Goal: Communication & Community: Answer question/provide support

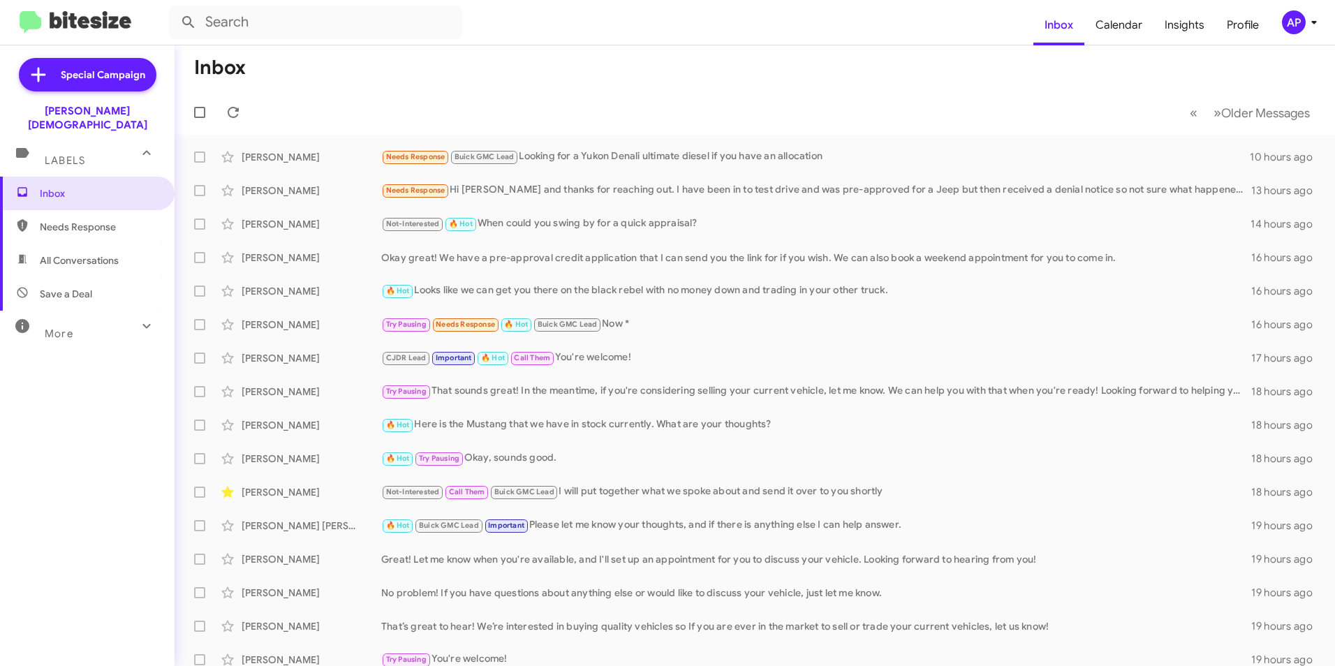
click at [118, 315] on div "More" at bounding box center [73, 328] width 124 height 26
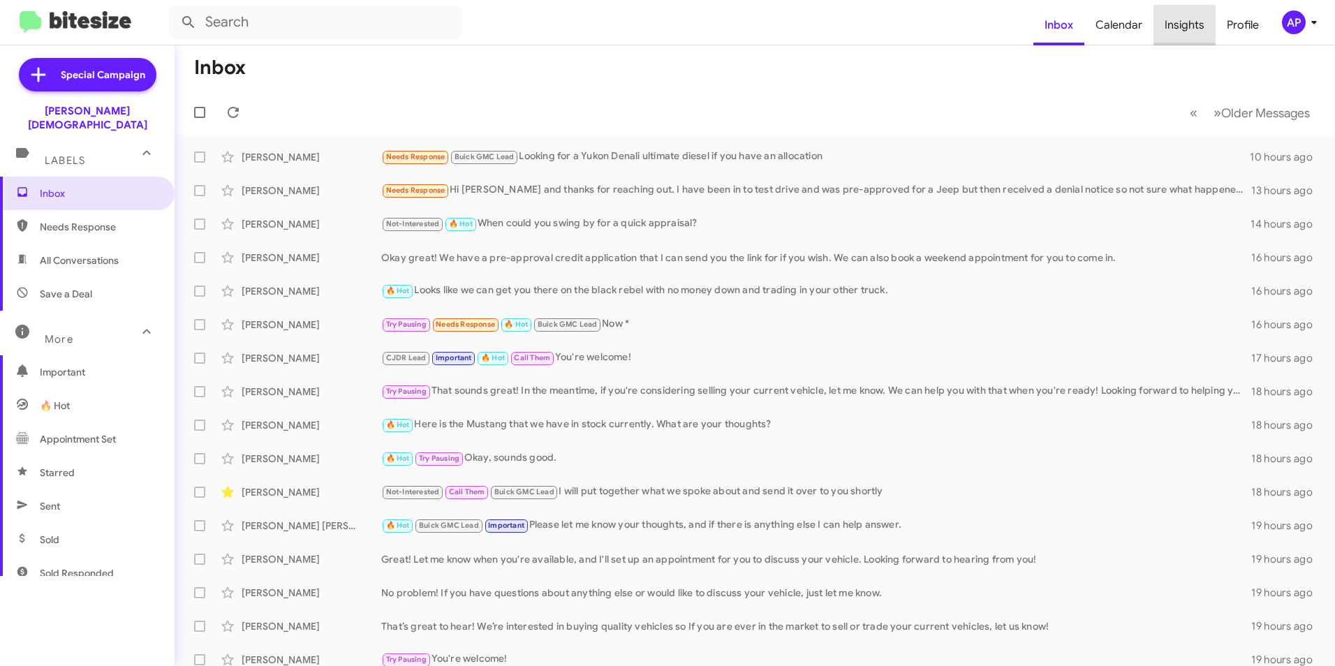
click at [1186, 25] on span "Insights" at bounding box center [1185, 25] width 62 height 41
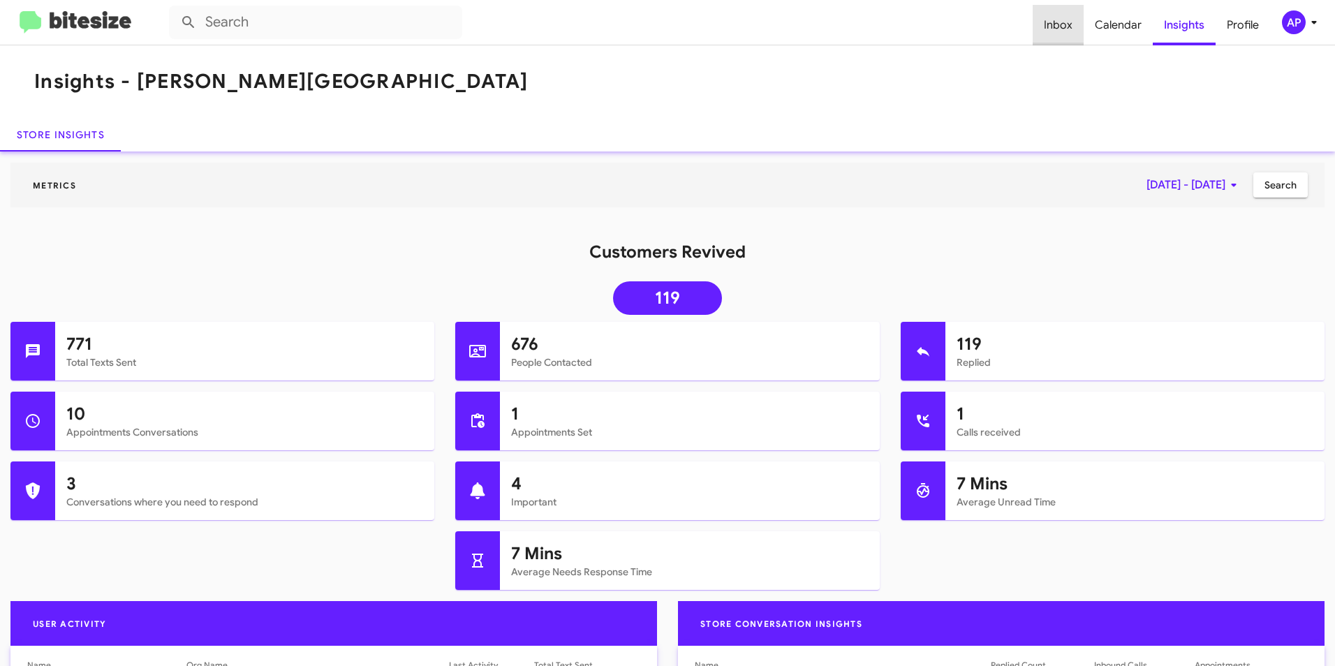
click at [1068, 25] on span "Inbox" at bounding box center [1058, 25] width 51 height 41
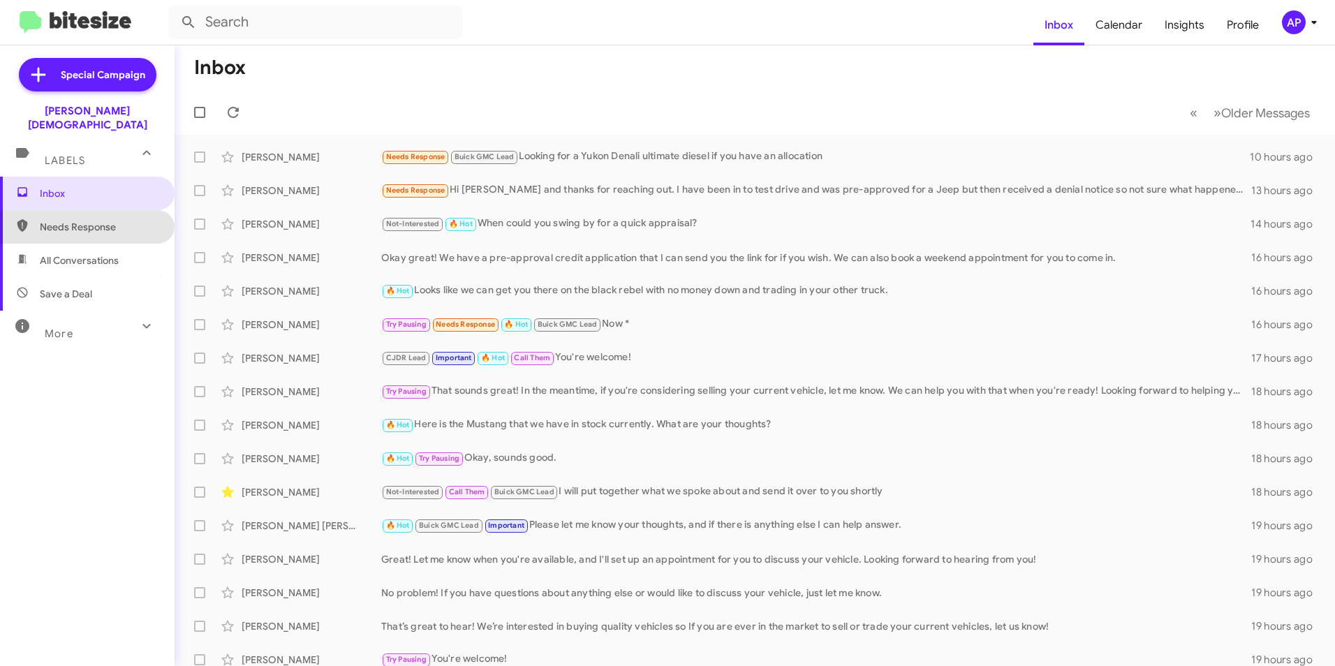
click at [96, 220] on span "Needs Response" at bounding box center [99, 227] width 119 height 14
type input "in:needs-response"
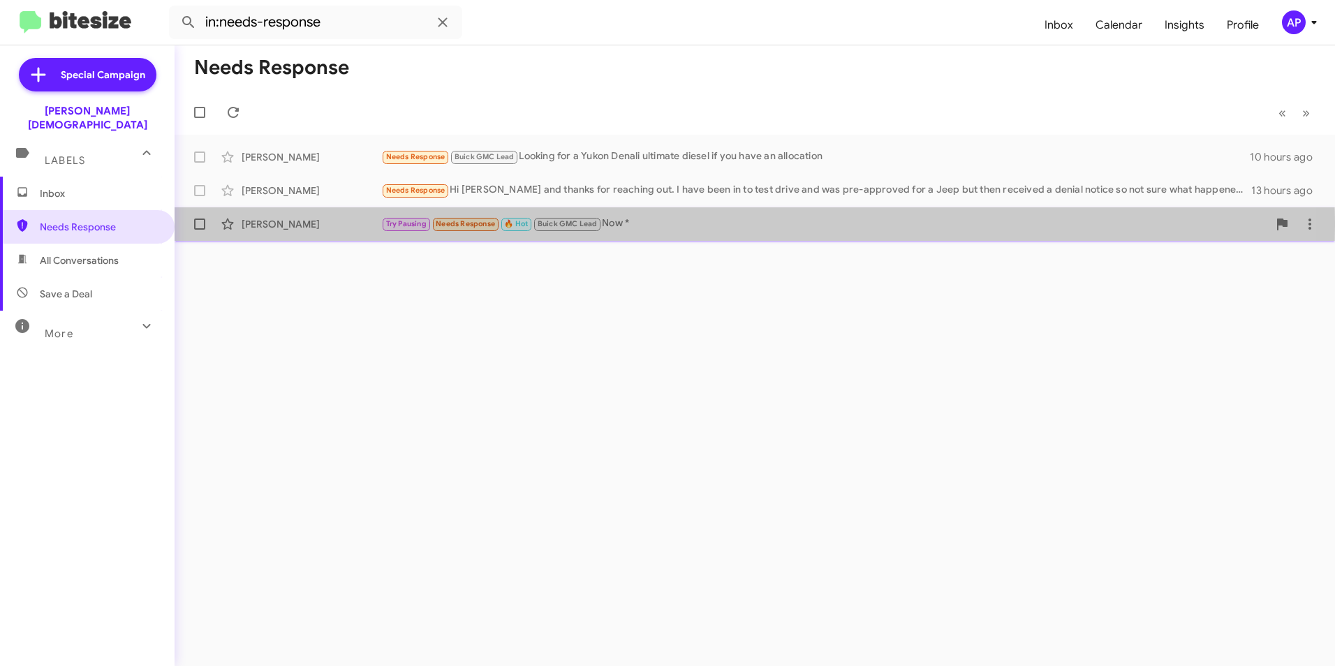
click at [261, 226] on div "[PERSON_NAME]" at bounding box center [312, 224] width 140 height 14
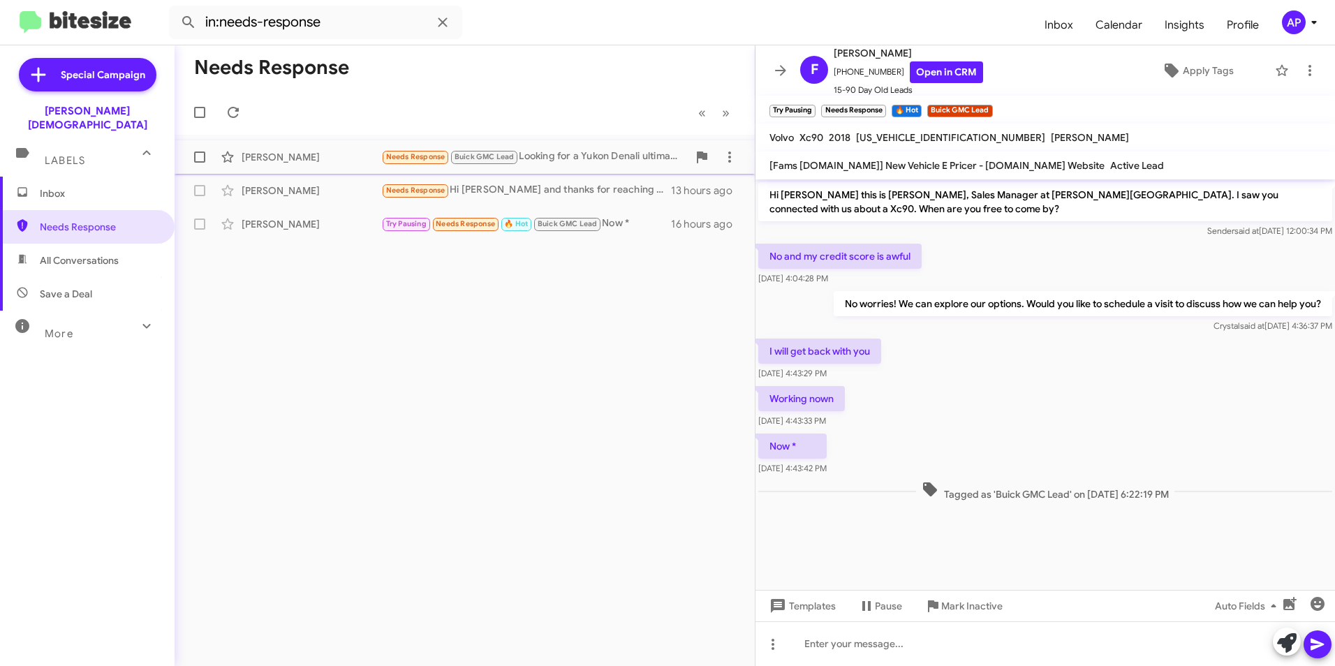
click at [393, 154] on span "Needs Response" at bounding box center [415, 156] width 59 height 9
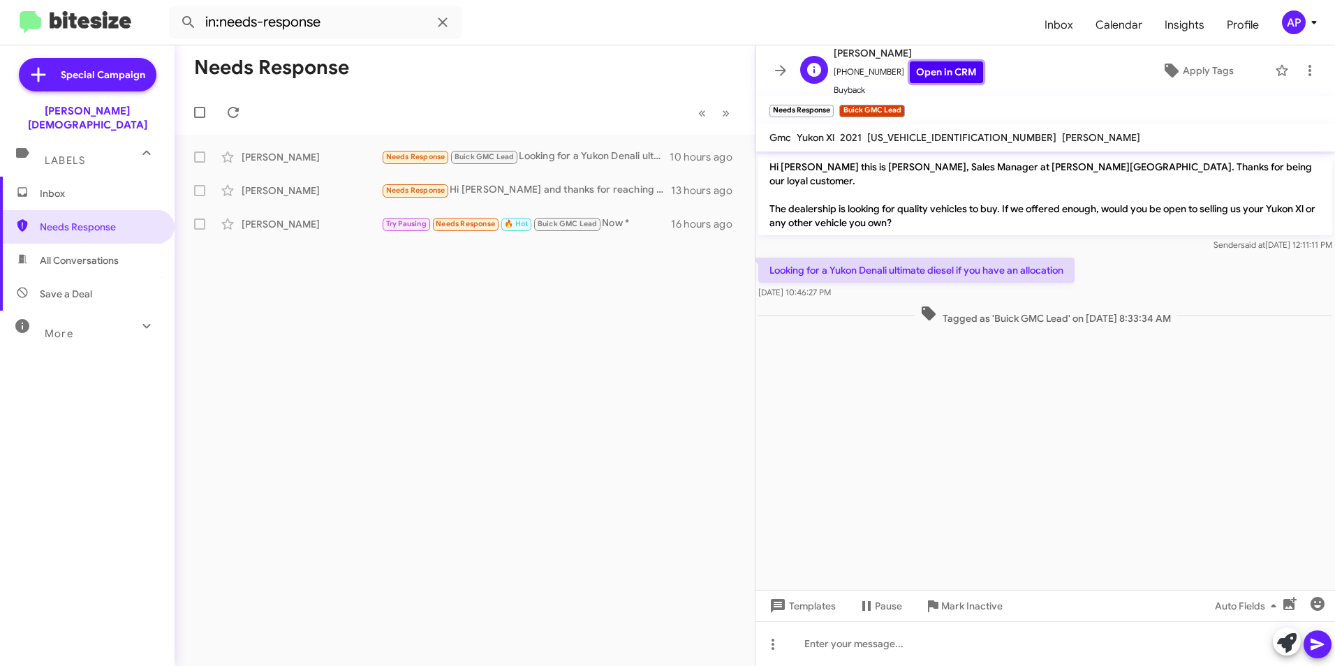
click at [930, 71] on link "Open in CRM" at bounding box center [946, 72] width 73 height 22
click at [1302, 70] on icon at bounding box center [1310, 70] width 17 height 17
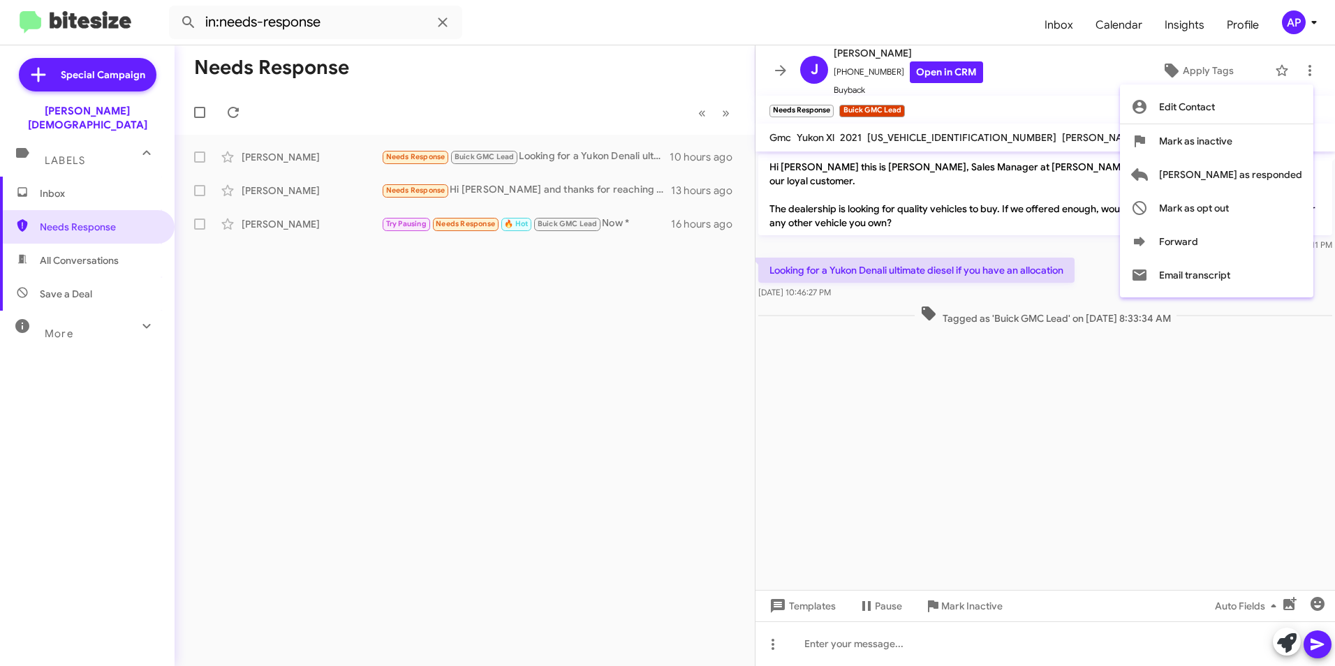
click at [1131, 387] on div at bounding box center [667, 333] width 1335 height 666
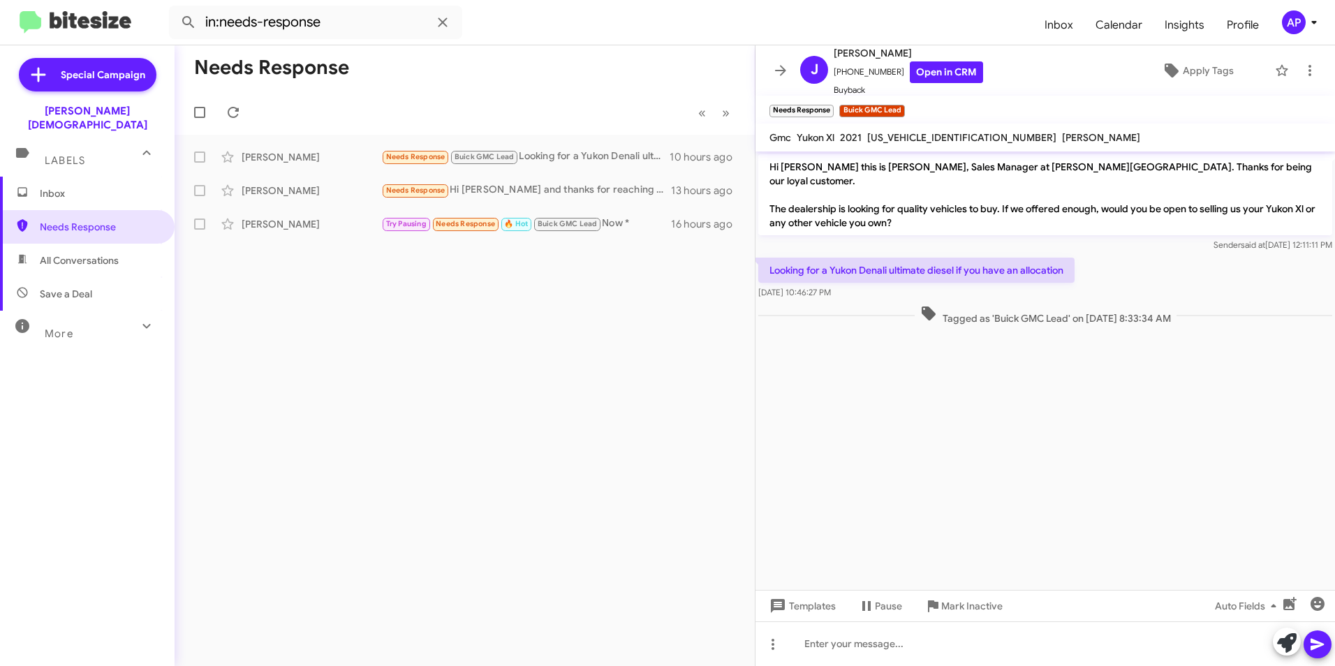
click at [512, 295] on div "Needs Response « Previous » Next [PERSON_NAME] Needs Response Buick GMC Lead Lo…" at bounding box center [465, 355] width 580 height 621
click at [311, 302] on div "Needs Response « Previous » Next [PERSON_NAME] Needs Response Buick GMC Lead Lo…" at bounding box center [465, 355] width 580 height 621
click at [402, 325] on div "Needs Response « Previous » Next [PERSON_NAME] Needs Response Buick GMC Lead Lo…" at bounding box center [465, 355] width 580 height 621
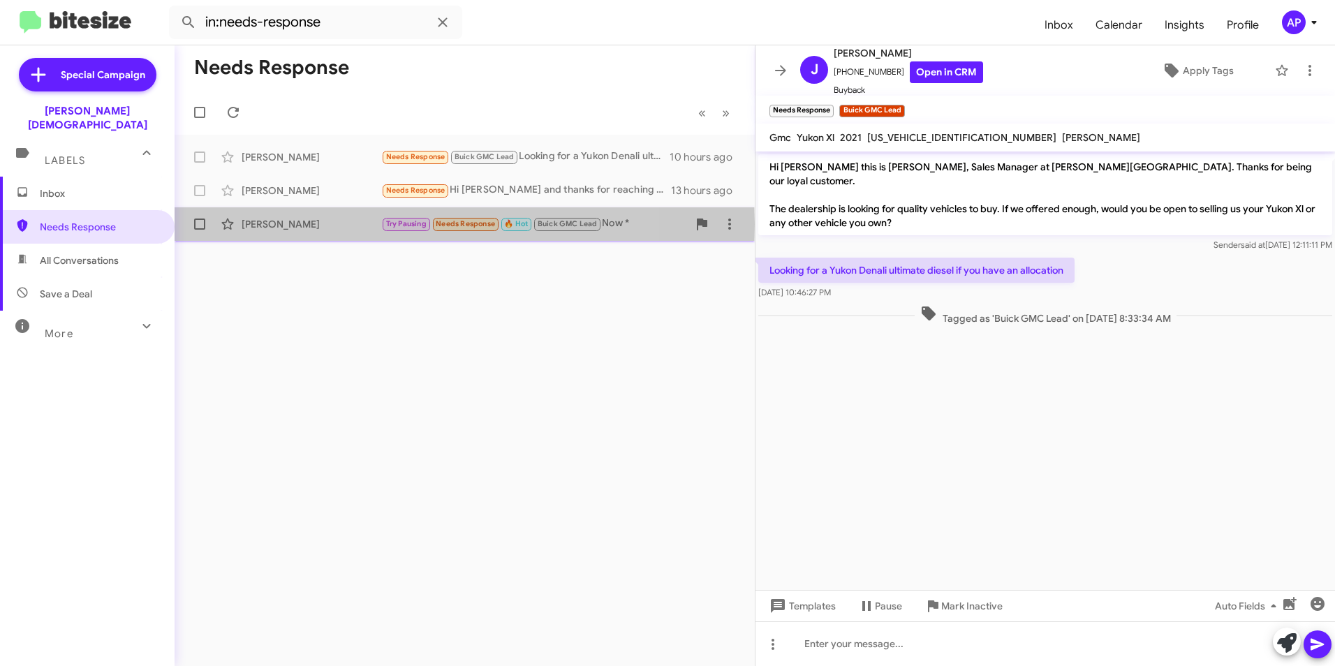
click at [263, 224] on div "[PERSON_NAME]" at bounding box center [312, 224] width 140 height 14
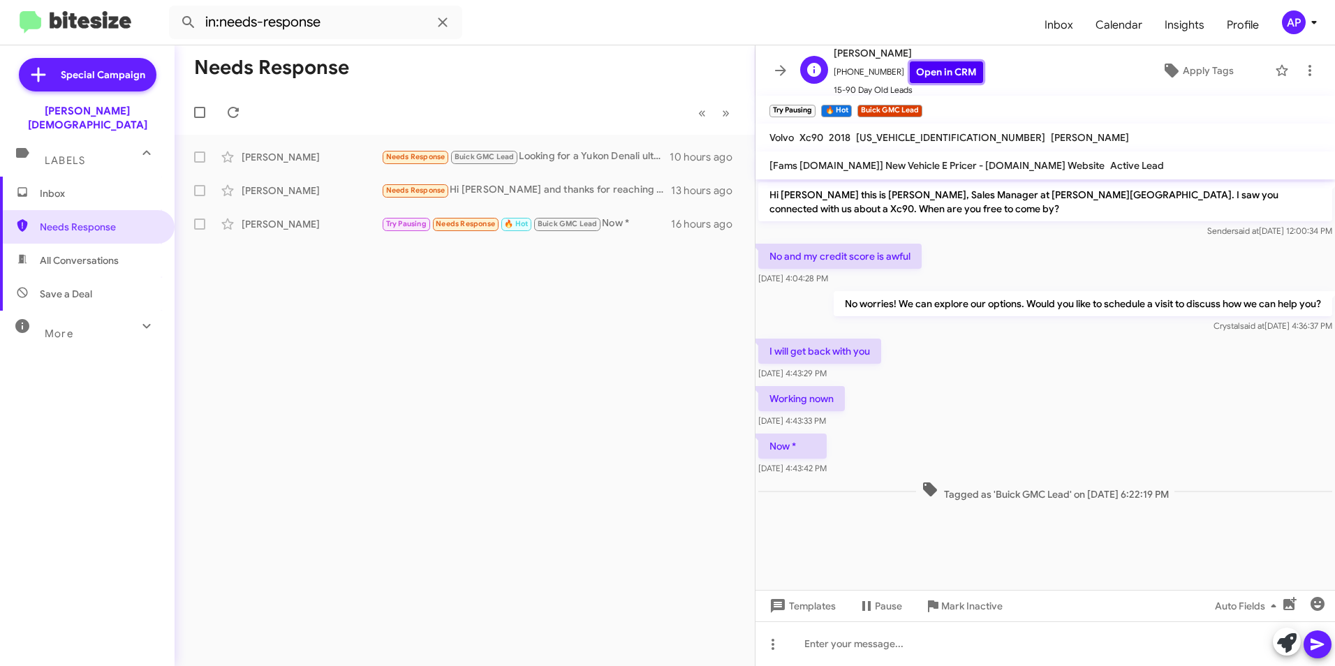
click at [940, 69] on link "Open in CRM" at bounding box center [946, 72] width 73 height 22
click at [814, 643] on div at bounding box center [1046, 644] width 580 height 45
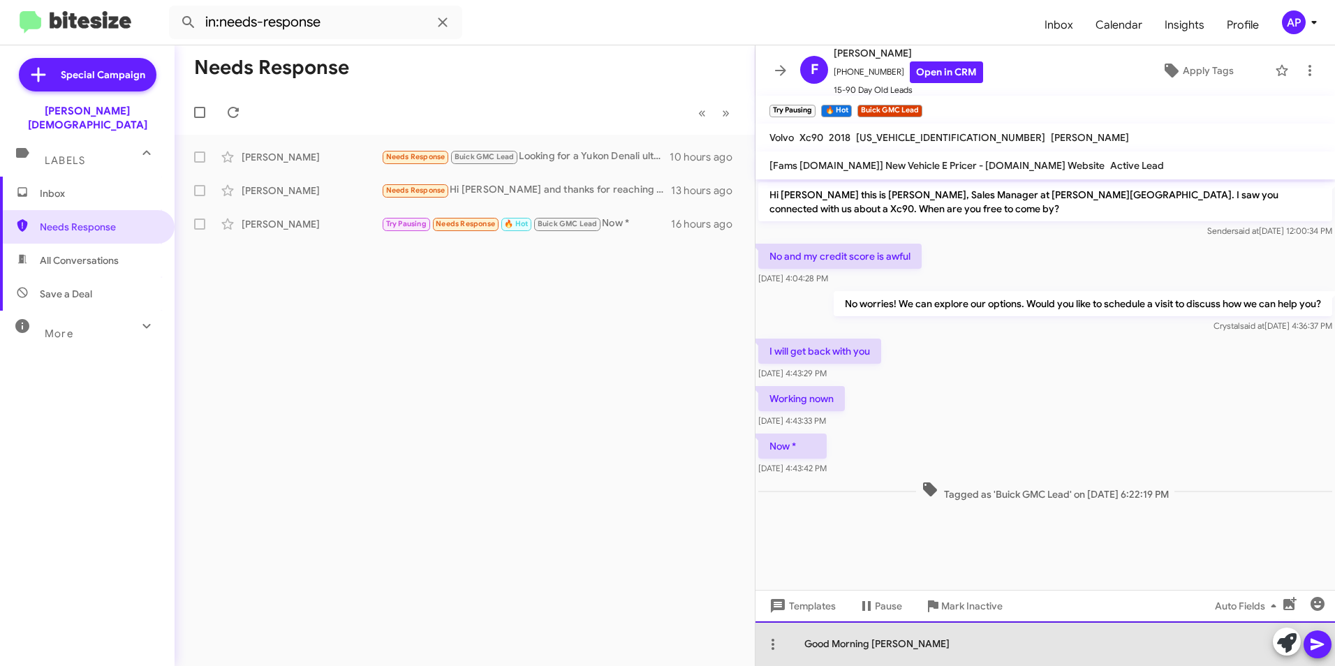
click at [826, 659] on div "Good Morning [PERSON_NAME]" at bounding box center [1046, 644] width 580 height 45
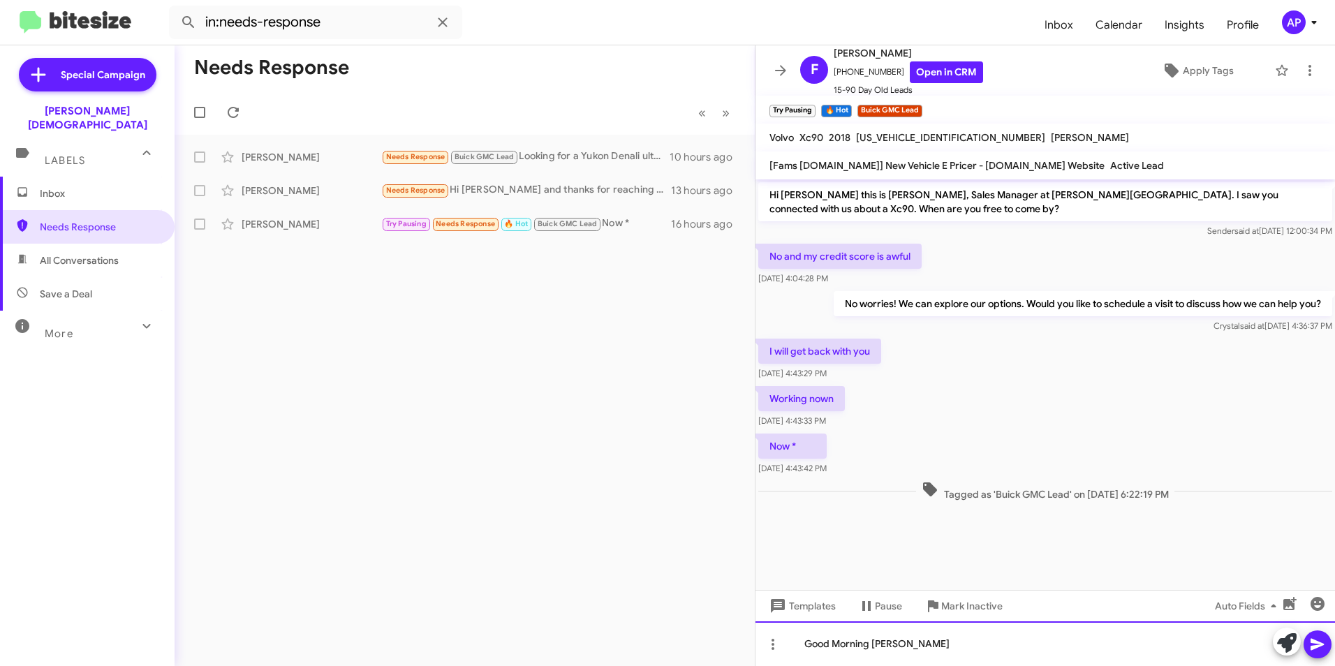
click at [921, 649] on div "Good Morning [PERSON_NAME]" at bounding box center [1046, 644] width 580 height 45
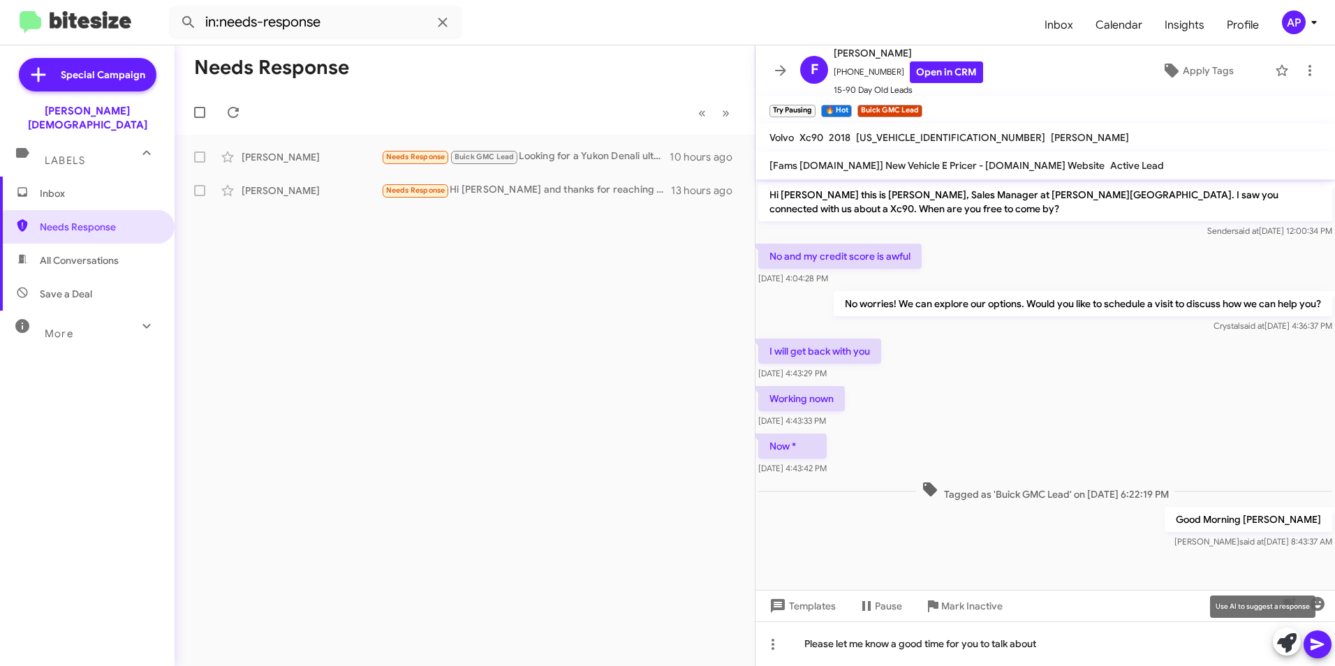
click at [1289, 644] on icon at bounding box center [1287, 643] width 20 height 20
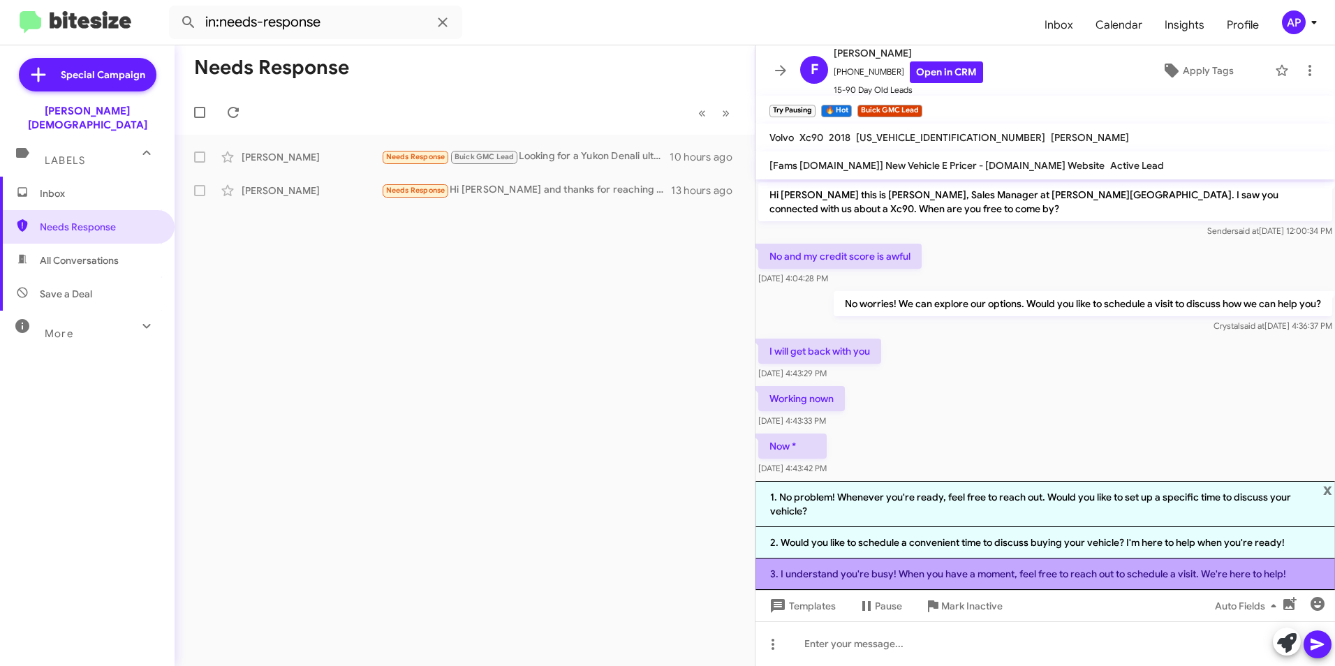
click at [1159, 574] on li "3. I understand you're busy! When you have a moment, feel free to reach out to …" at bounding box center [1046, 574] width 580 height 31
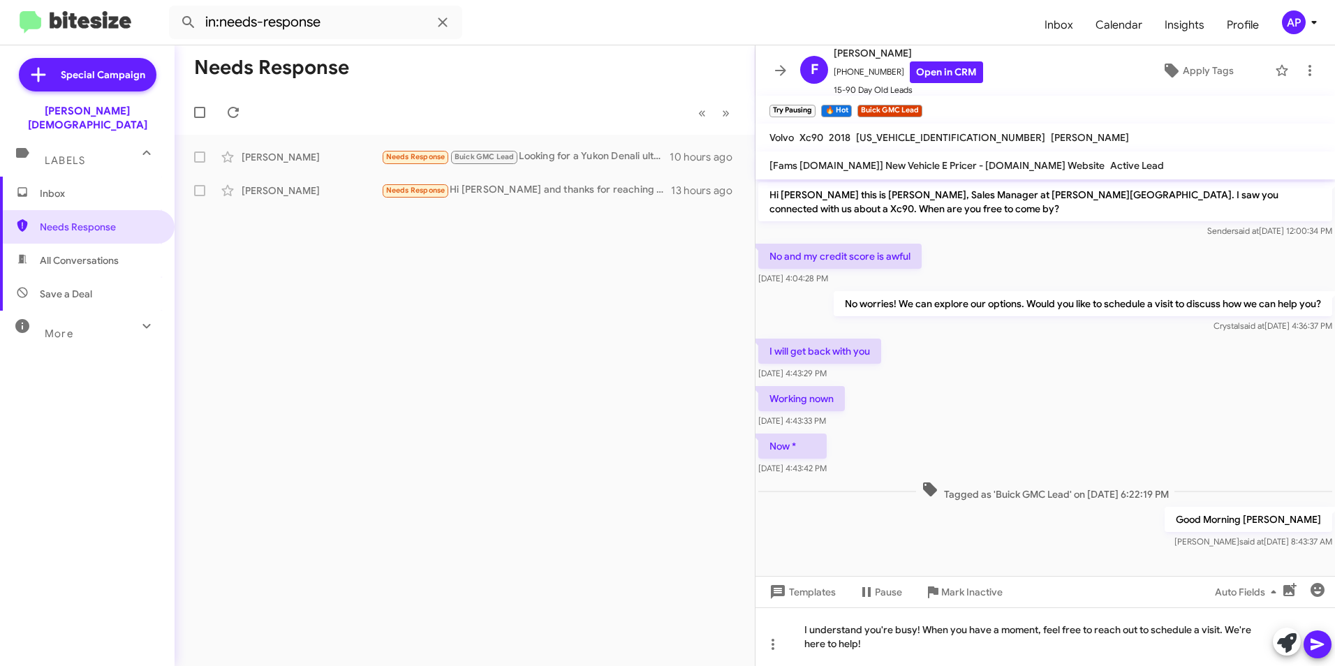
drag, startPoint x: 1321, startPoint y: 643, endPoint x: 1317, endPoint y: 637, distance: 7.2
click at [1321, 643] on icon at bounding box center [1317, 645] width 13 height 12
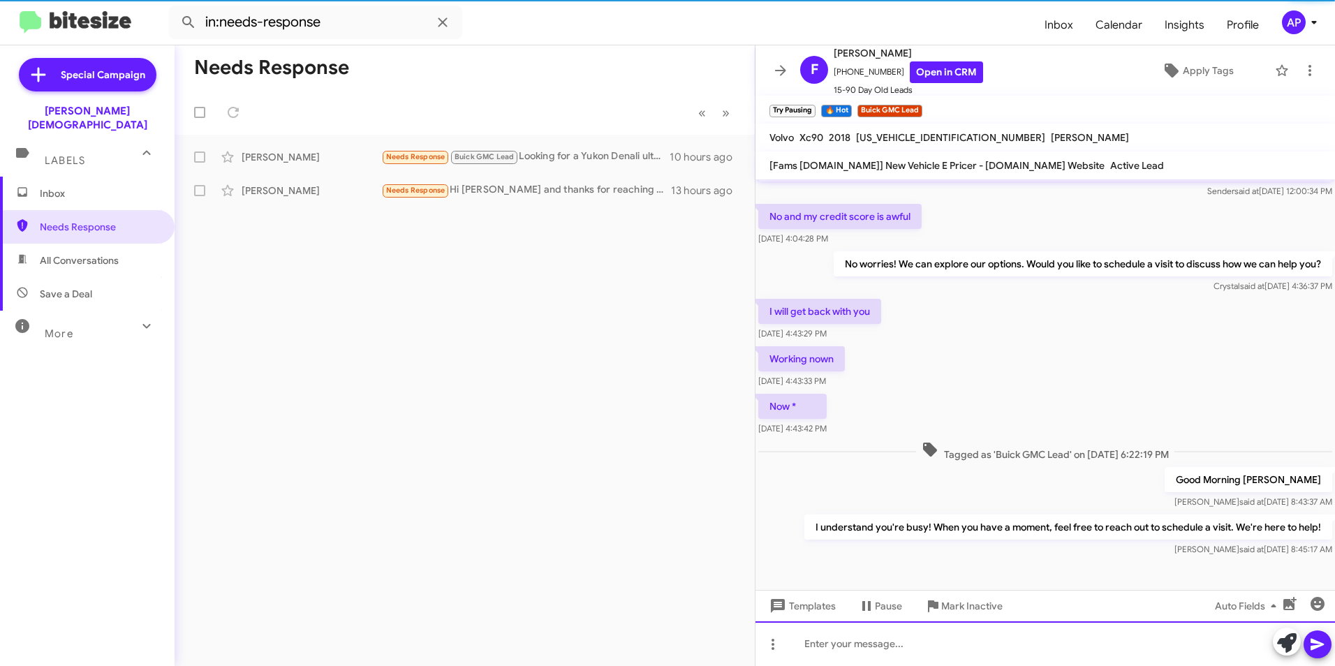
scroll to position [41, 0]
click at [271, 189] on div "[PERSON_NAME]" at bounding box center [312, 191] width 140 height 14
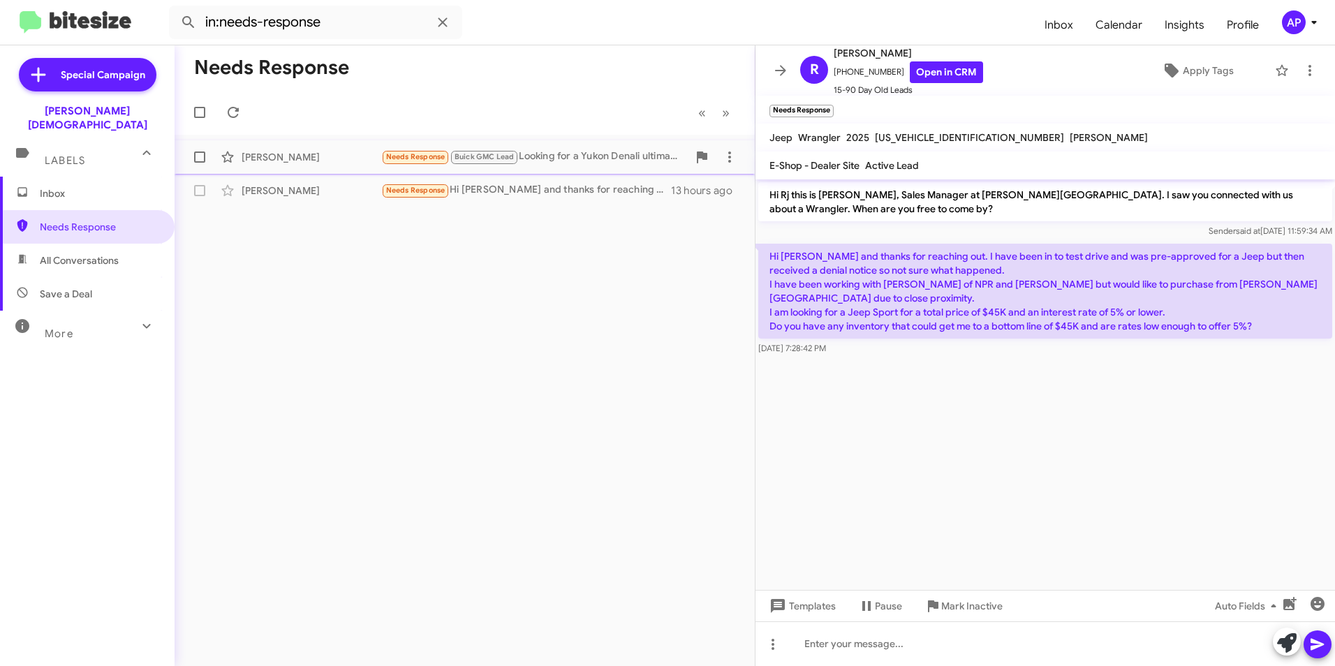
click at [277, 156] on div "[PERSON_NAME]" at bounding box center [312, 157] width 140 height 14
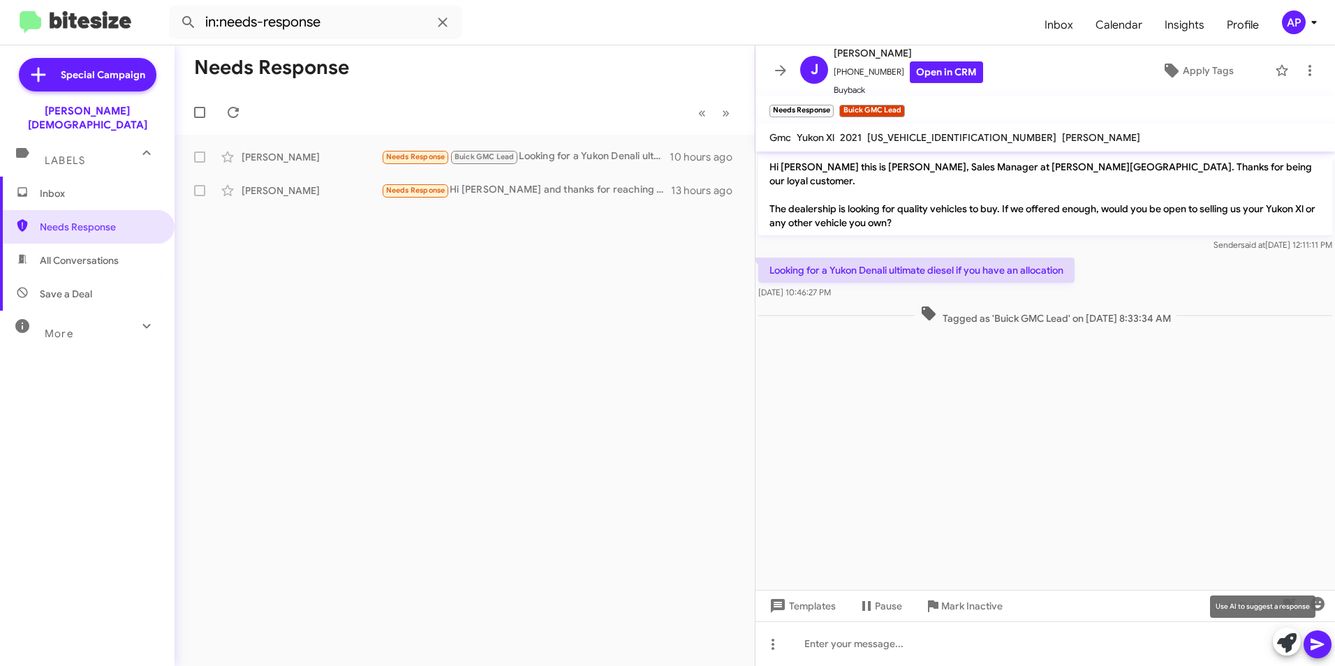
click at [1288, 639] on icon at bounding box center [1287, 643] width 20 height 20
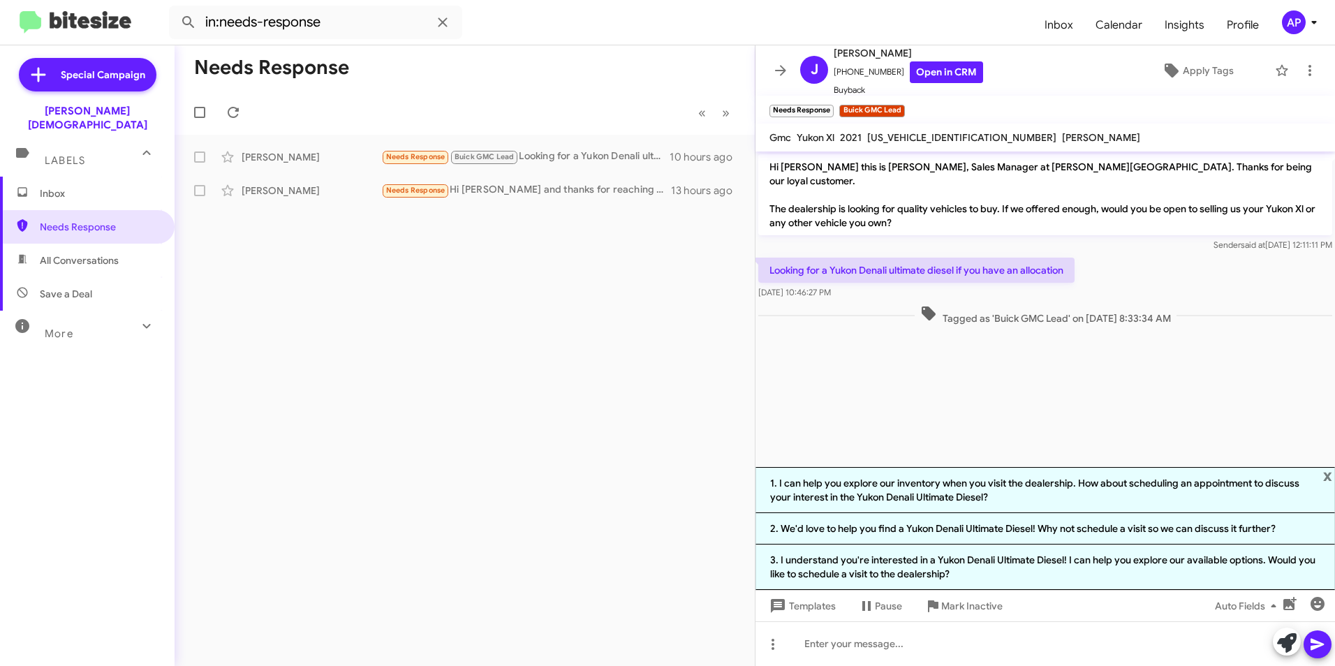
click at [925, 562] on li "3. I understand you're interested in a Yukon Denali Ultimate Diesel! I can help…" at bounding box center [1046, 567] width 580 height 45
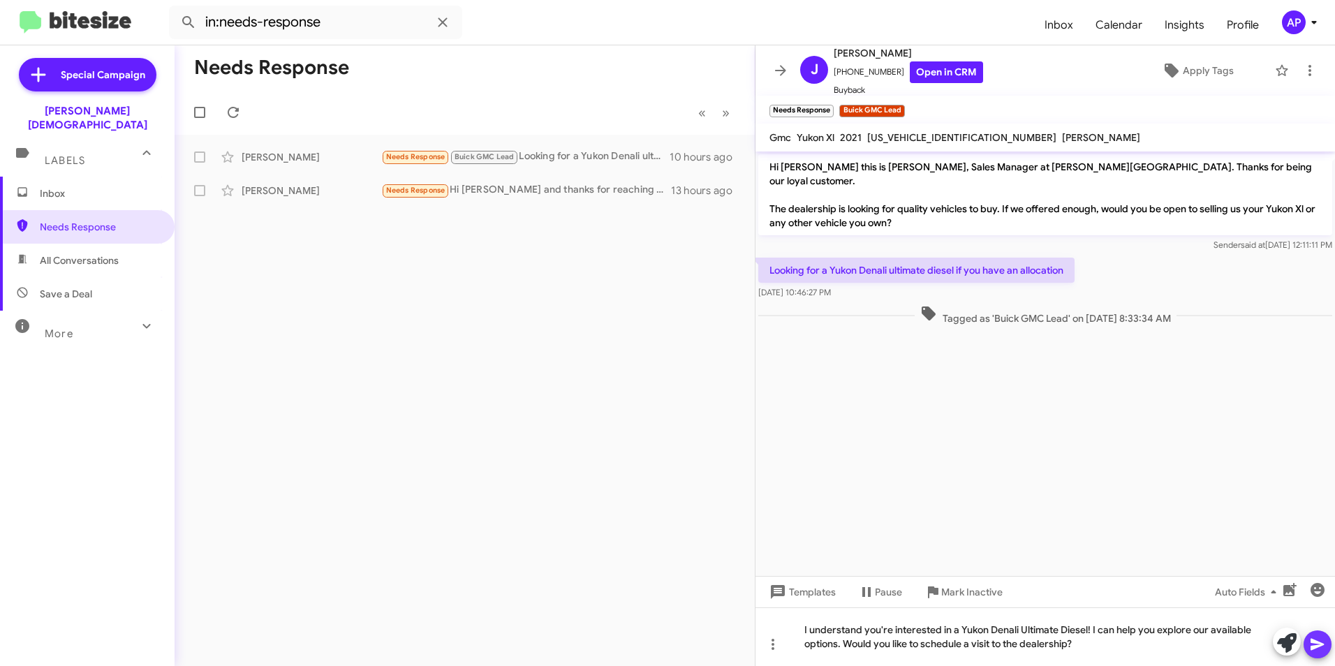
click at [1319, 638] on icon at bounding box center [1318, 644] width 17 height 17
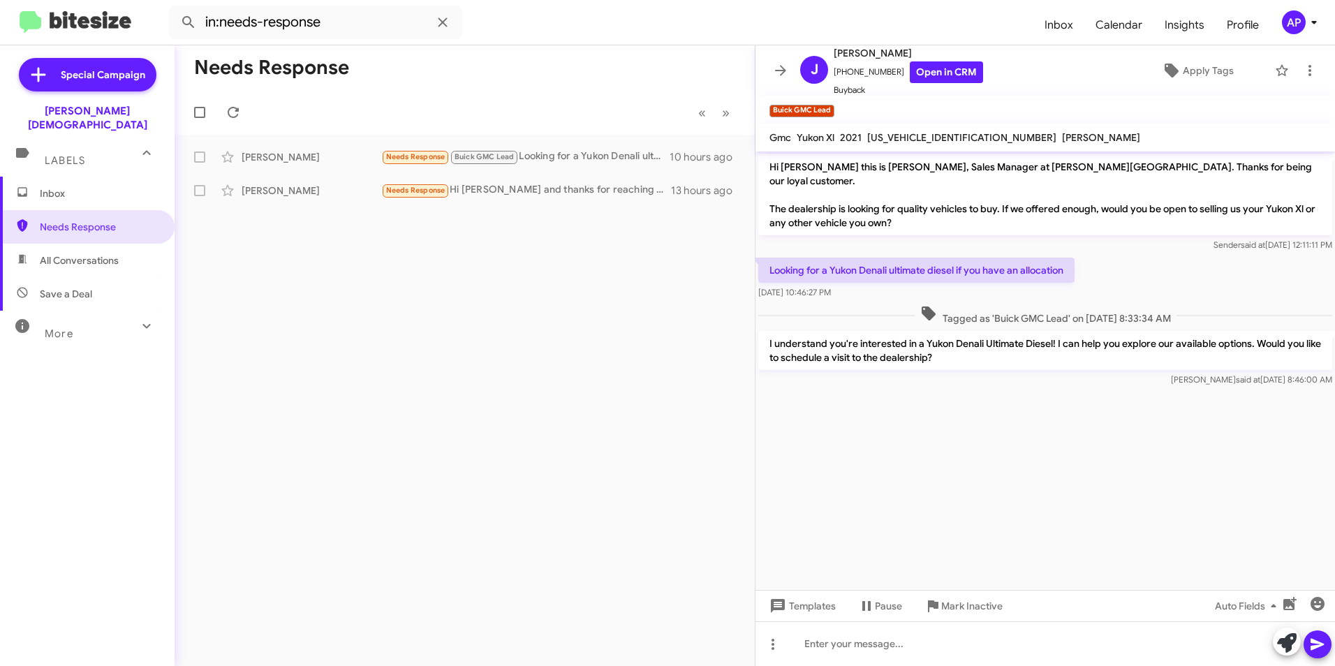
click at [459, 291] on div "Needs Response « Previous » Next [PERSON_NAME] Needs Response Buick GMC Lead Lo…" at bounding box center [465, 355] width 580 height 621
click at [1309, 71] on icon at bounding box center [1310, 70] width 3 height 11
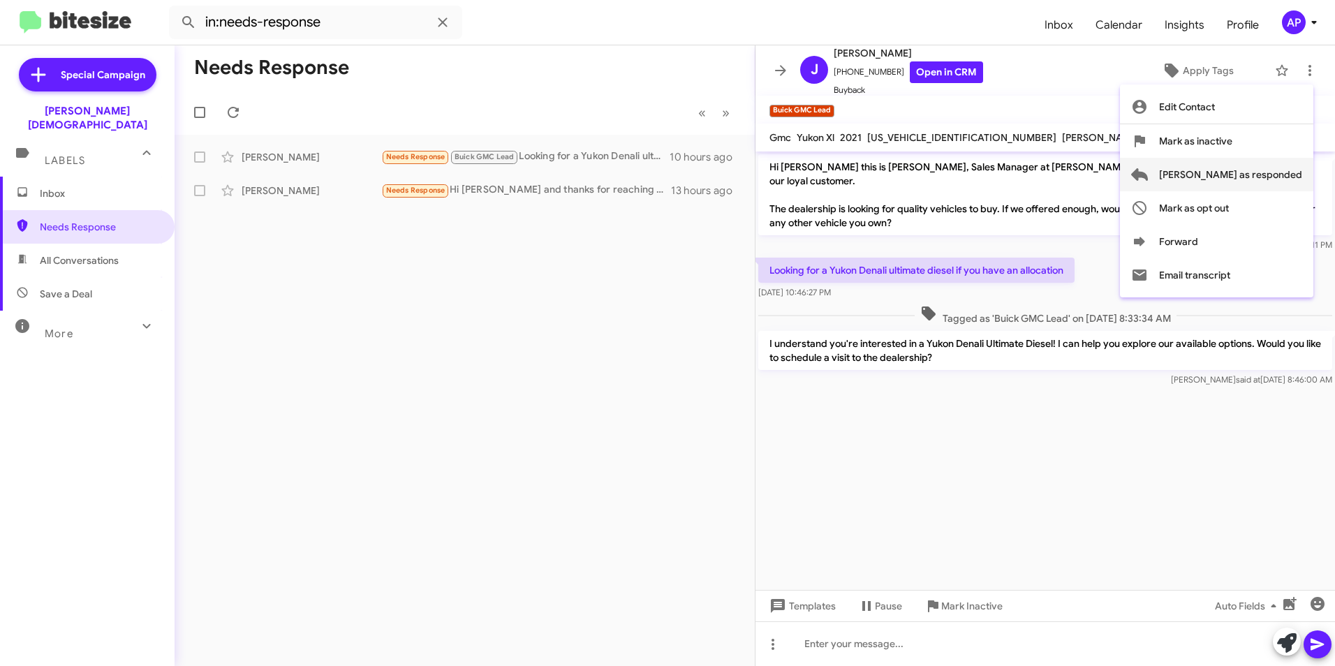
click at [1266, 175] on span "[PERSON_NAME] as responded" at bounding box center [1230, 175] width 143 height 34
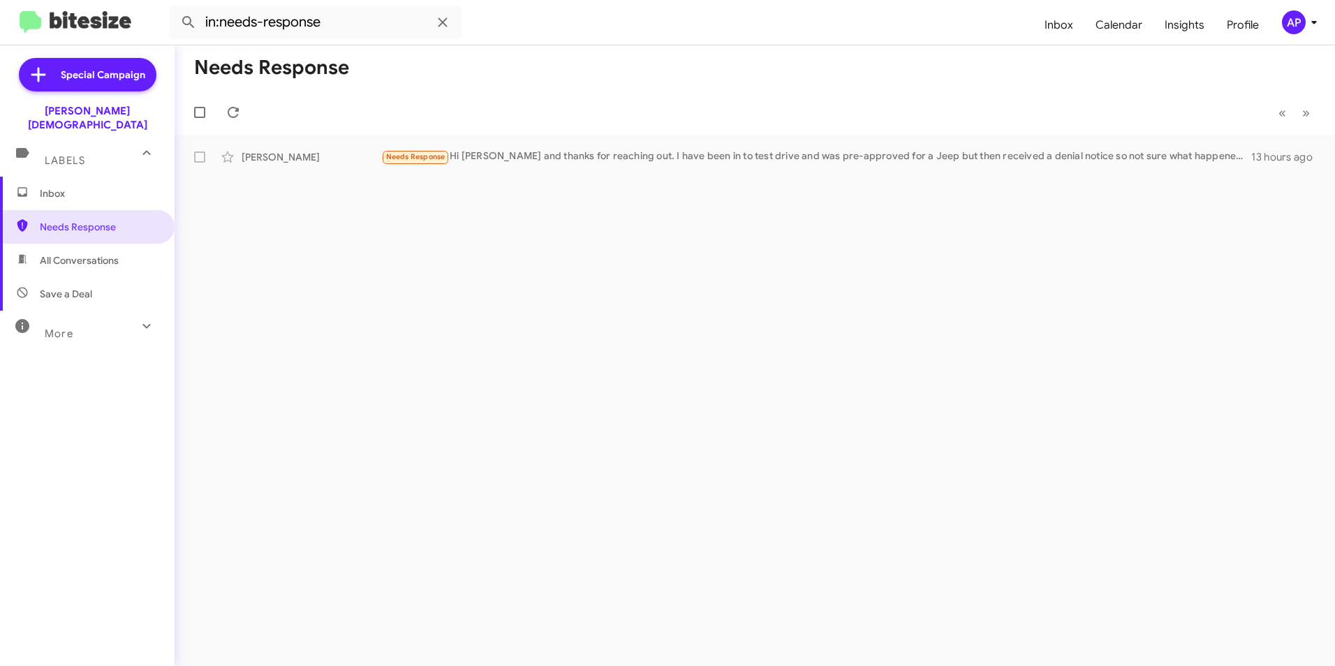
click at [582, 367] on div "Needs Response « Previous » Next [PERSON_NAME] Needs Response Hi [PERSON_NAME] …" at bounding box center [755, 355] width 1161 height 621
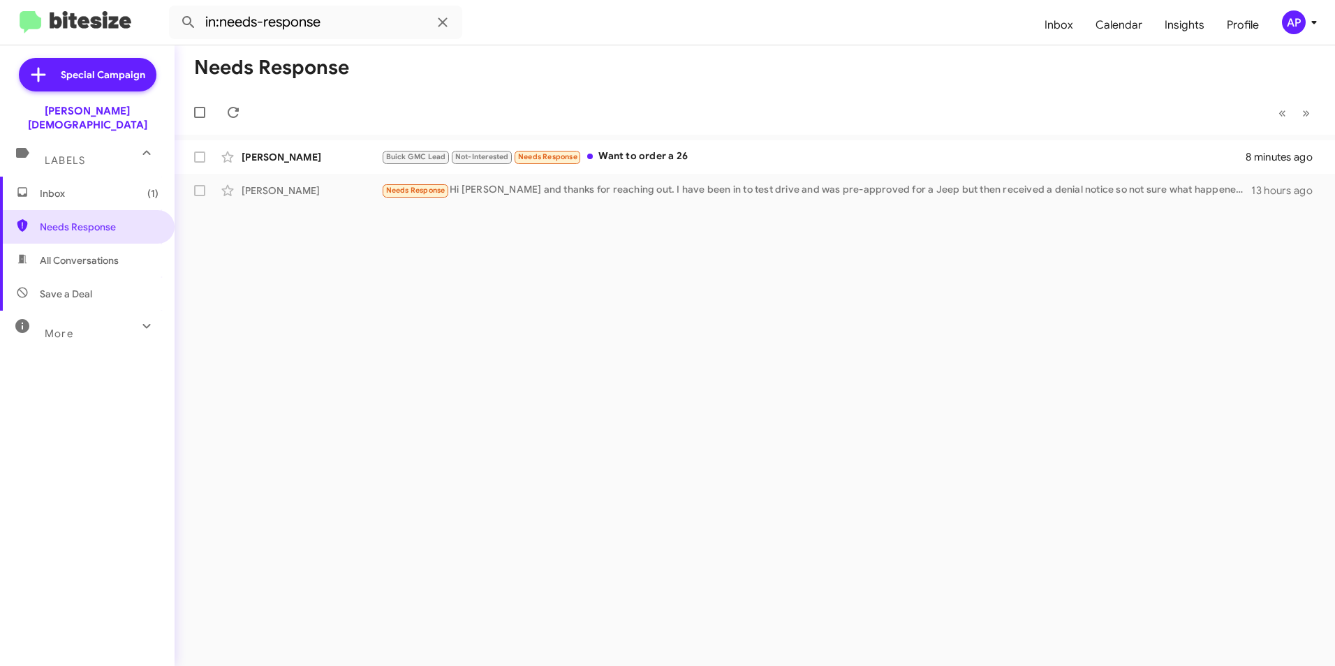
click at [498, 302] on div "Needs Response « Previous » Next [PERSON_NAME] GMC Lead Not-Interested Needs Re…" at bounding box center [755, 355] width 1161 height 621
click at [481, 325] on div "Needs Response « Previous » Next [PERSON_NAME] GMC Lead Not-Interested Needs Re…" at bounding box center [755, 355] width 1161 height 621
click at [138, 318] on icon at bounding box center [146, 326] width 17 height 17
click at [355, 264] on div "Needs Response « Previous » Next [PERSON_NAME] GMC Lead Not-Interested Needs Re…" at bounding box center [755, 355] width 1161 height 621
click at [430, 312] on div "Needs Response « Previous » Next [PERSON_NAME] GMC Lead Not-Interested Needs Re…" at bounding box center [755, 355] width 1161 height 621
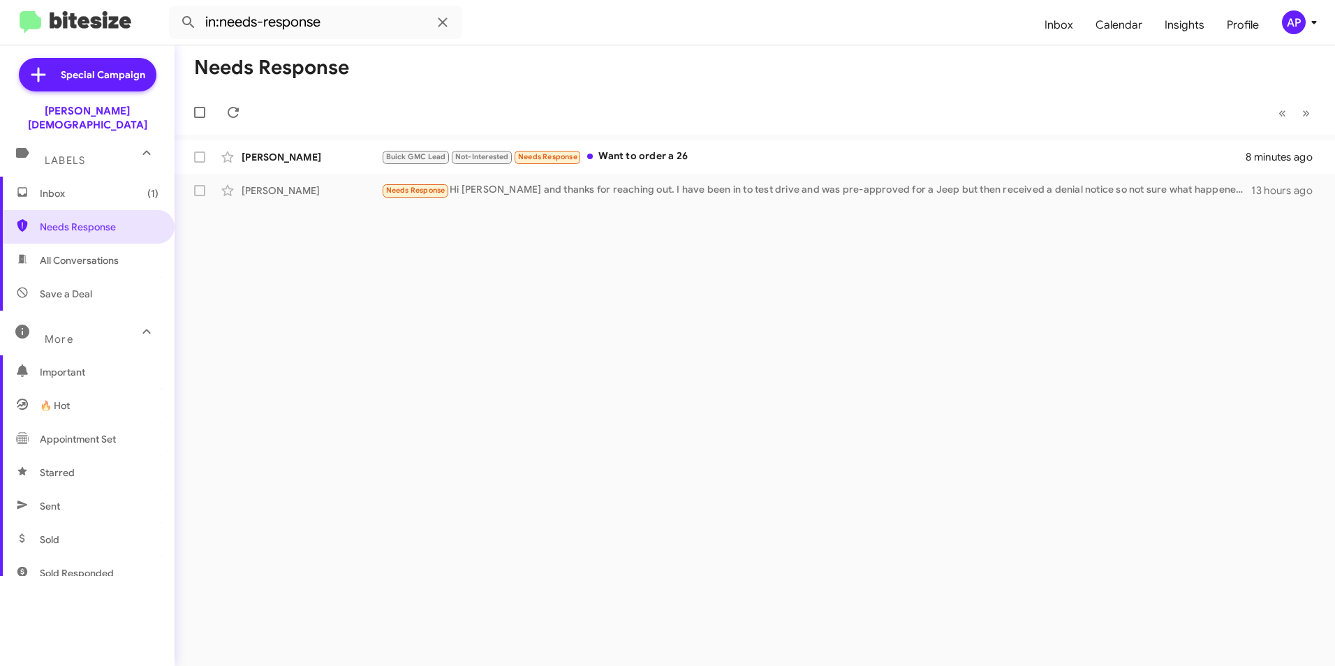
click at [708, 314] on div "Needs Response « Previous » Next [PERSON_NAME] GMC Lead Not-Interested Needs Re…" at bounding box center [755, 355] width 1161 height 621
click at [1056, 27] on span "Inbox" at bounding box center [1059, 25] width 51 height 41
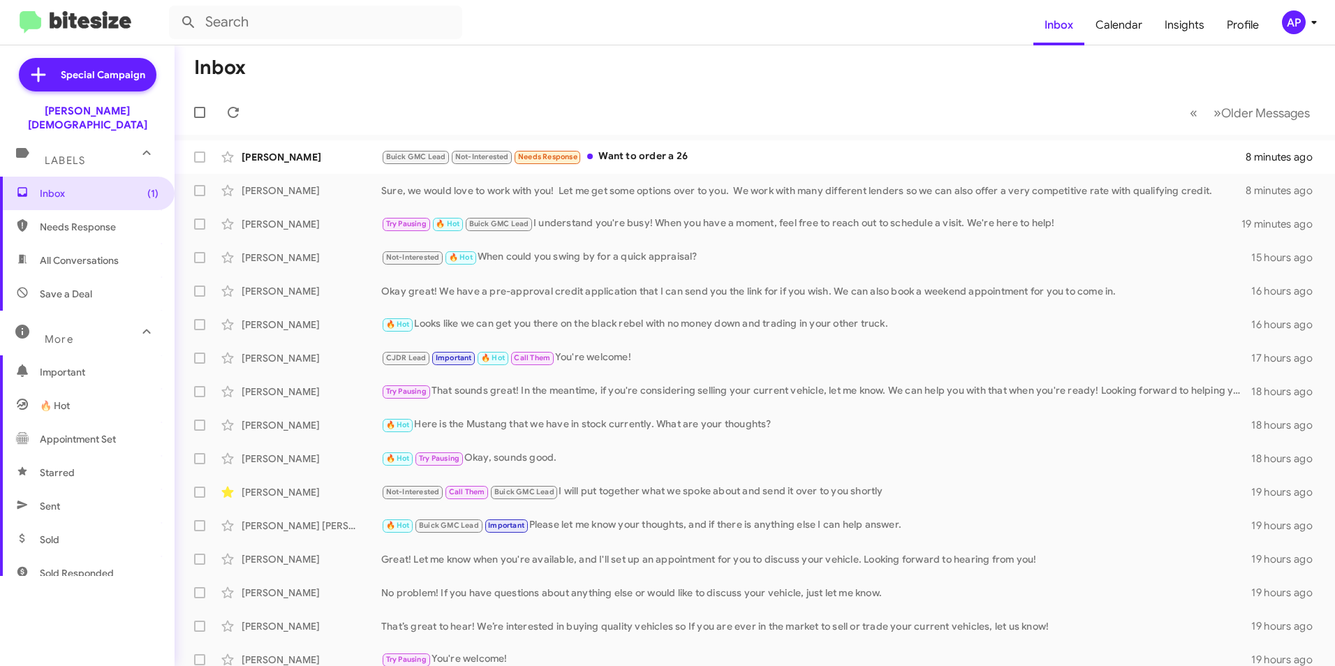
click at [60, 220] on span "Needs Response" at bounding box center [99, 227] width 119 height 14
type input "in:needs-response"
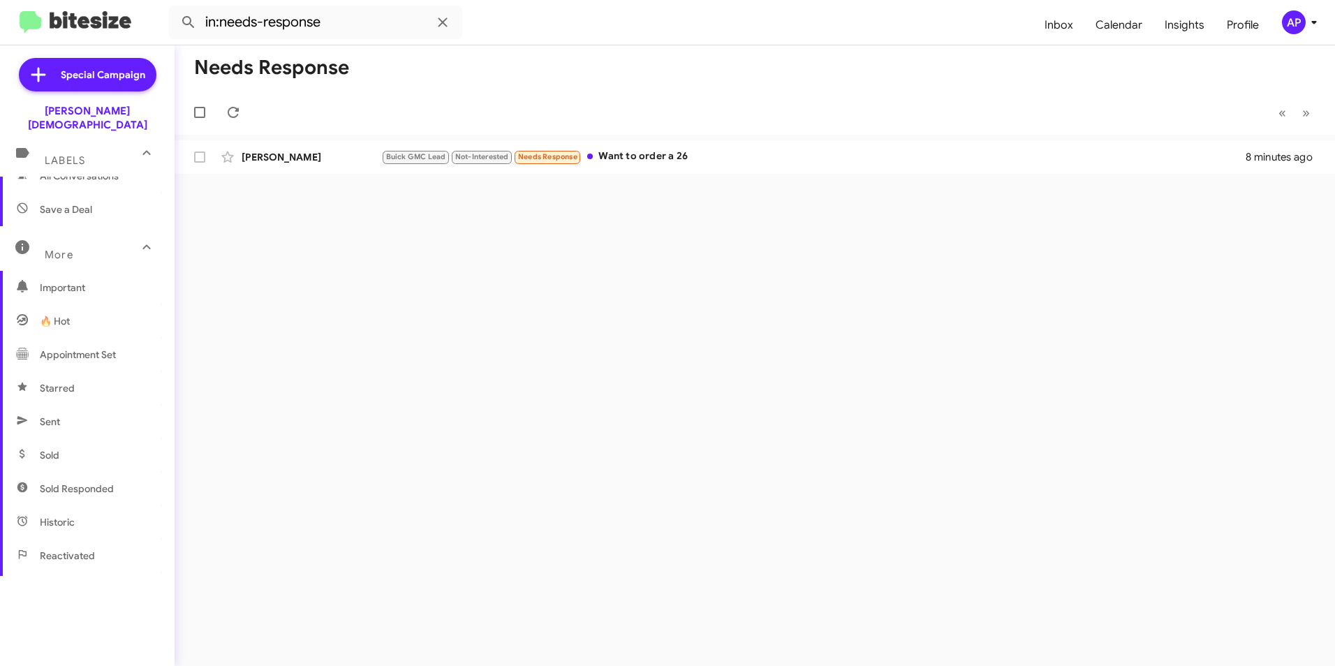
scroll to position [260, 0]
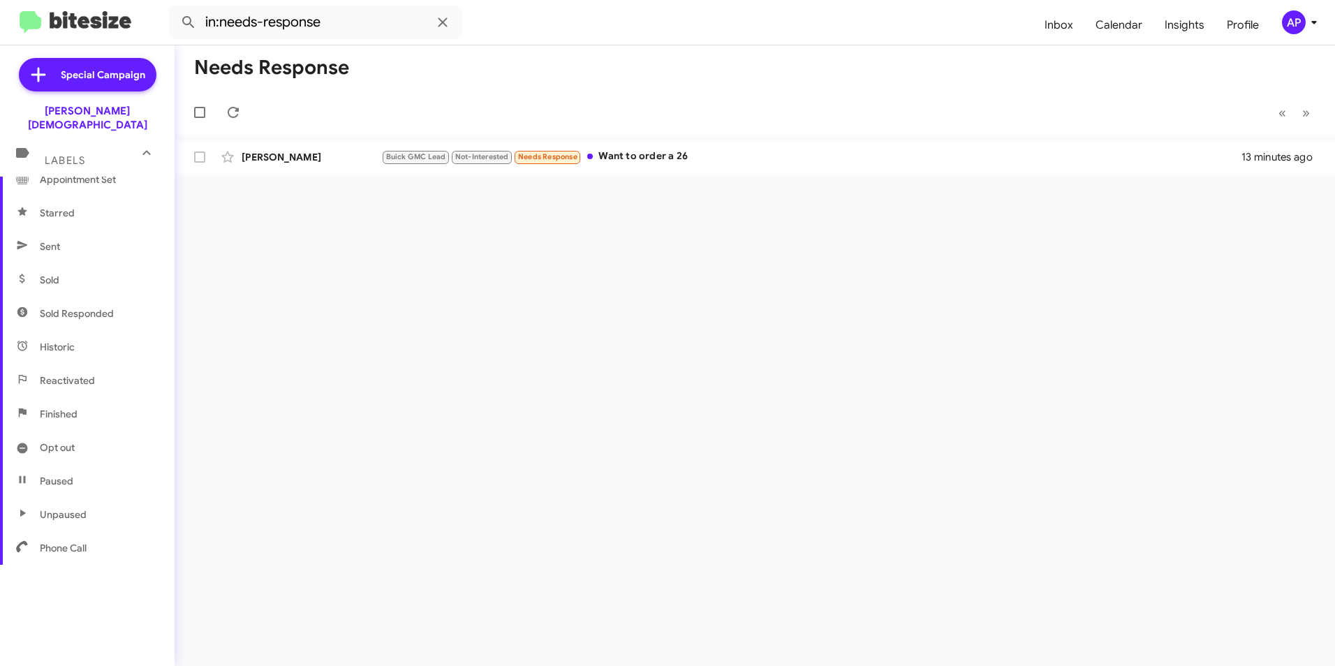
click at [762, 339] on div "Needs Response « Previous » Next [PERSON_NAME] GMC Lead Not-Interested Needs Re…" at bounding box center [755, 355] width 1161 height 621
click at [717, 237] on div "Needs Response « Previous » Next [PERSON_NAME] GMC Lead Not-Interested Needs Re…" at bounding box center [755, 355] width 1161 height 621
click at [780, 348] on div "Needs Response « Previous » Next [PERSON_NAME] GMC Lead Not-Interested Needs Re…" at bounding box center [755, 355] width 1161 height 621
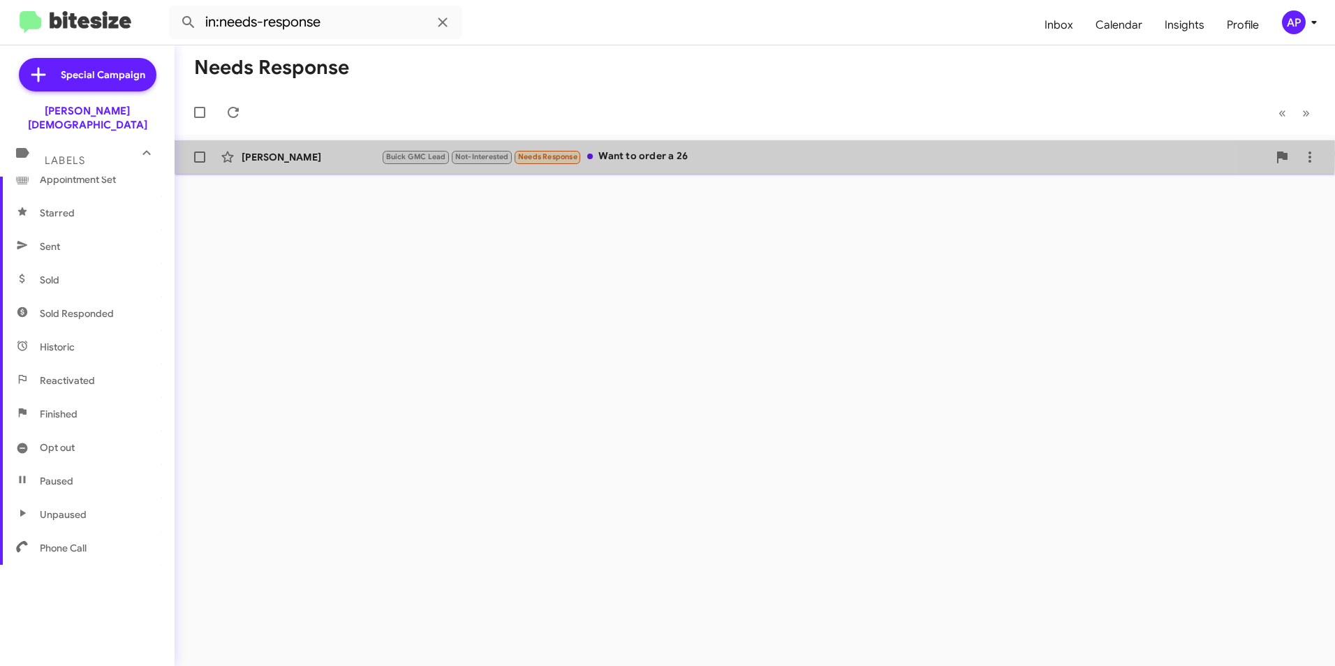
click at [400, 154] on span "Buick GMC Lead" at bounding box center [416, 156] width 60 height 9
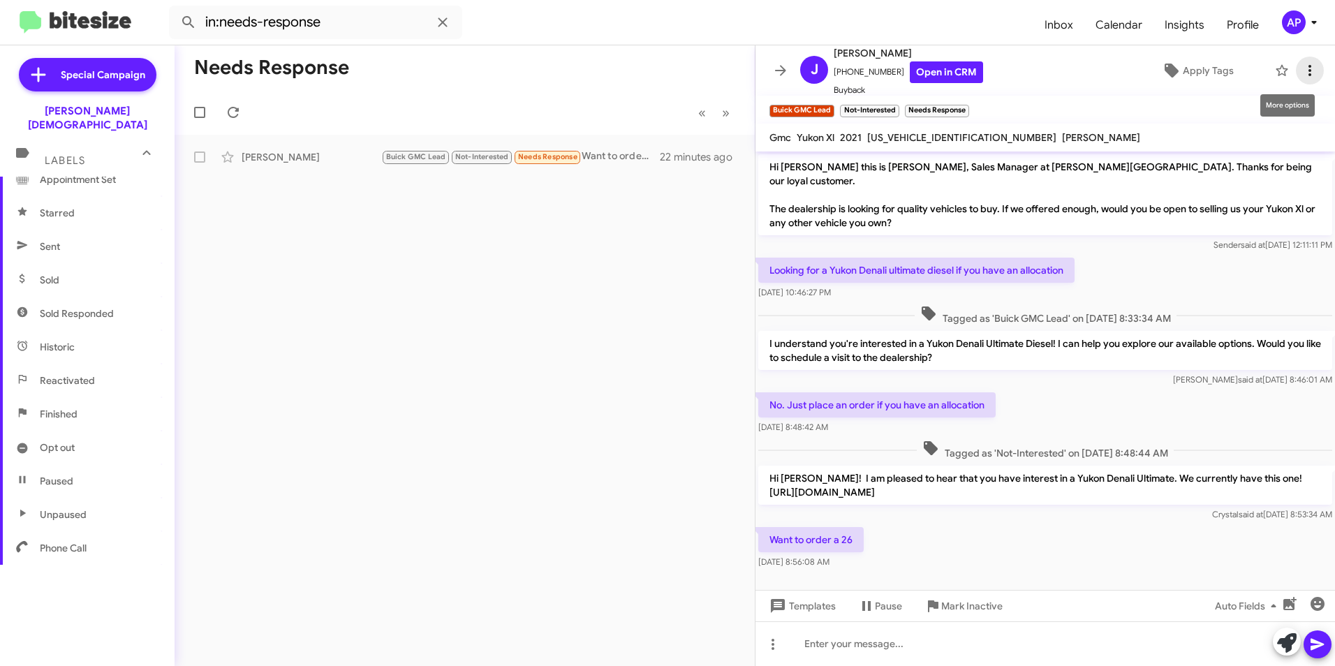
click at [1302, 66] on icon at bounding box center [1310, 70] width 17 height 17
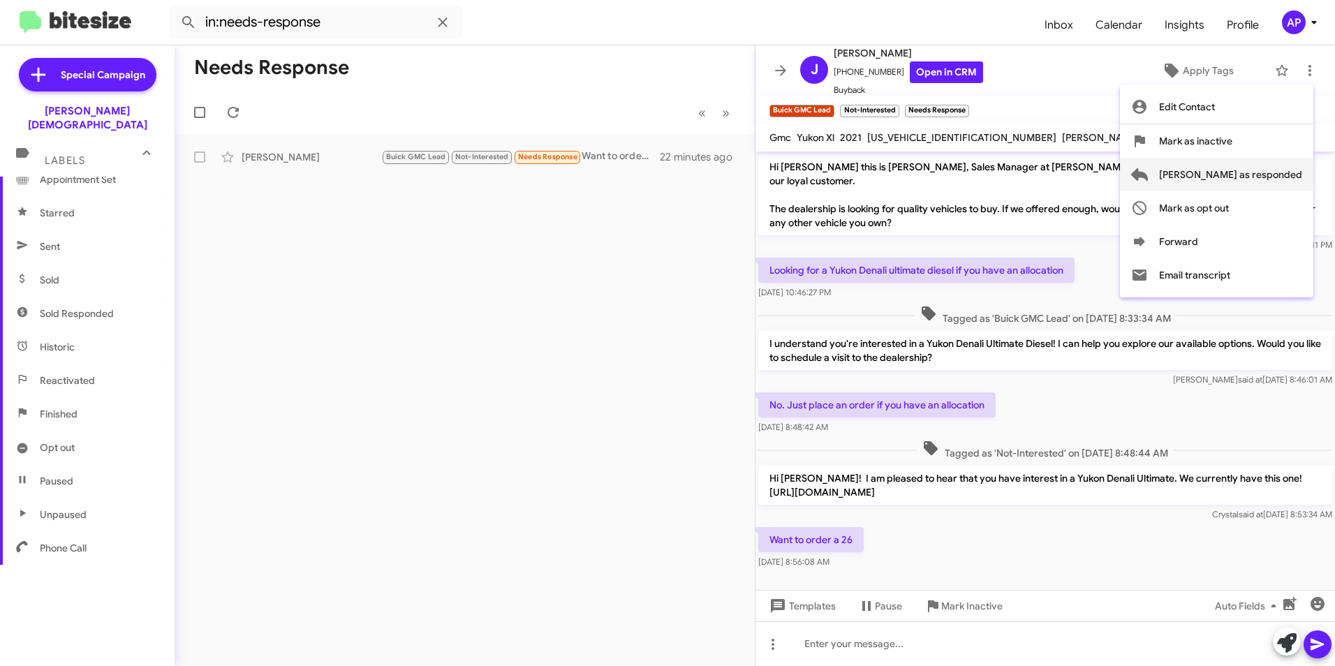
click at [1246, 175] on span "[PERSON_NAME] as responded" at bounding box center [1230, 175] width 143 height 34
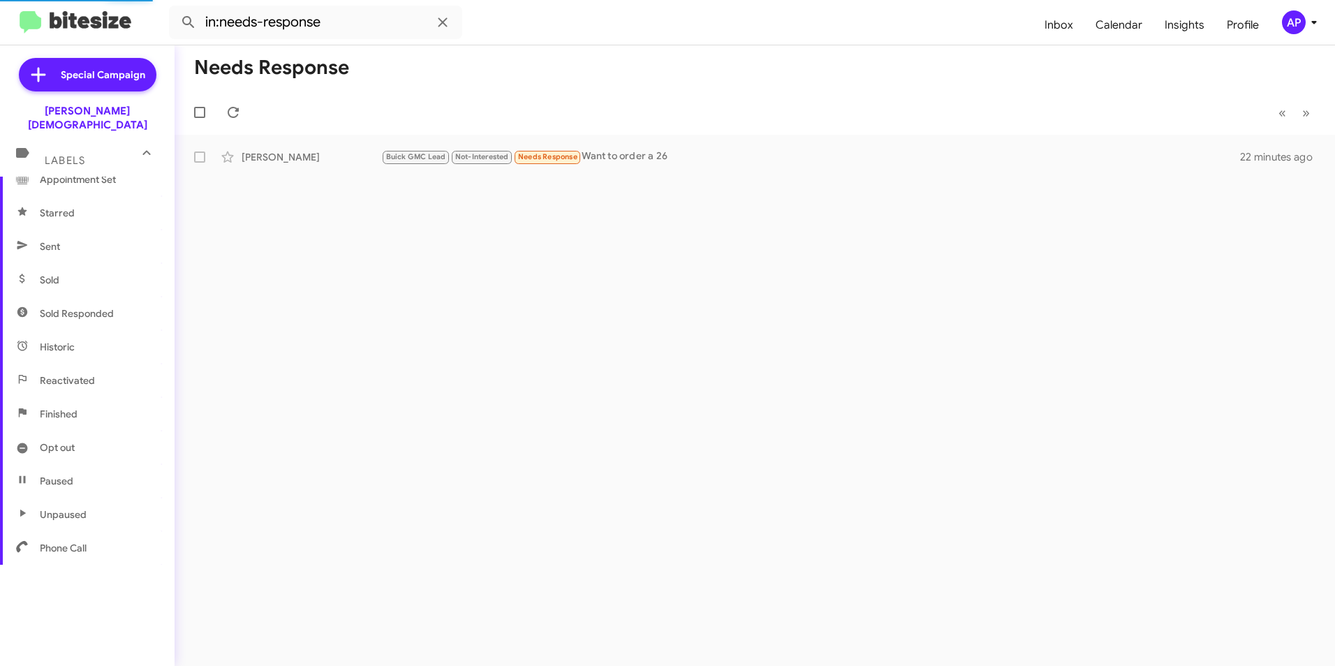
click at [602, 428] on div "Needs Response « Previous » Next [PERSON_NAME] GMC Lead Not-Interested Needs Re…" at bounding box center [755, 355] width 1161 height 621
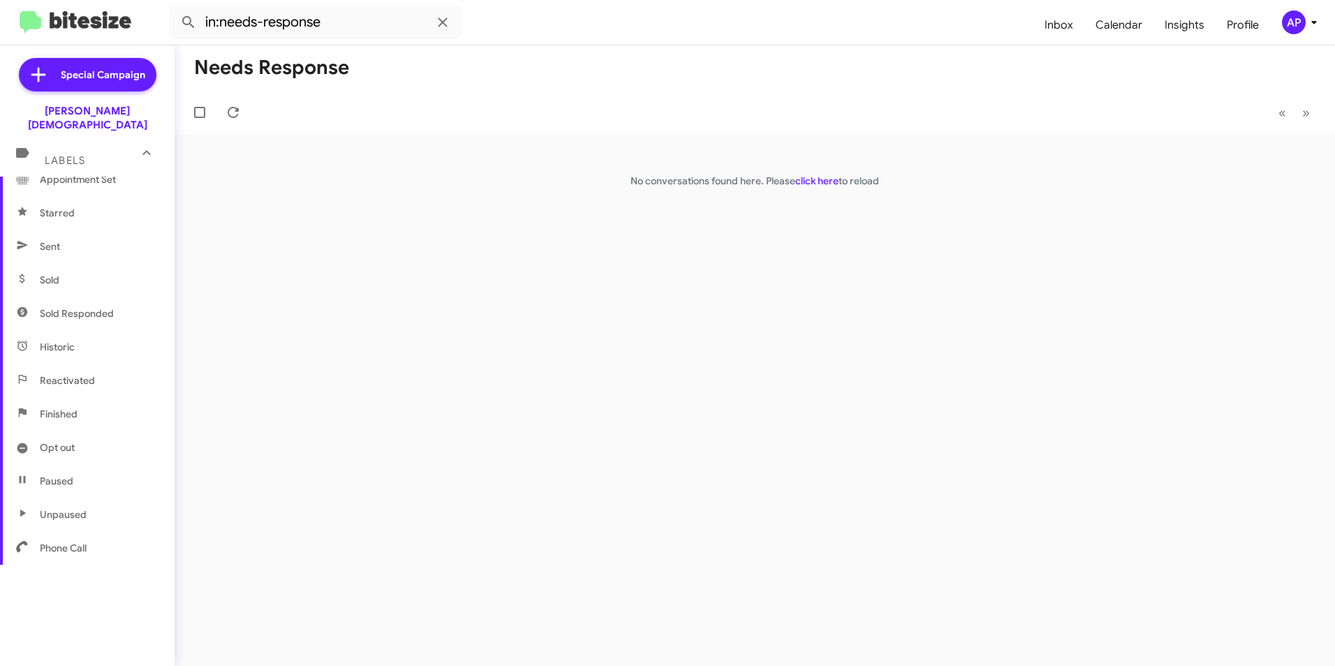
click at [448, 263] on div "Needs Response « Previous » Next No conversations found here. Please click here…" at bounding box center [755, 355] width 1161 height 621
click at [992, 326] on div "Needs Response « Previous » Next No conversations found here. Please click here…" at bounding box center [755, 355] width 1161 height 621
click at [817, 178] on link "click here" at bounding box center [817, 181] width 43 height 13
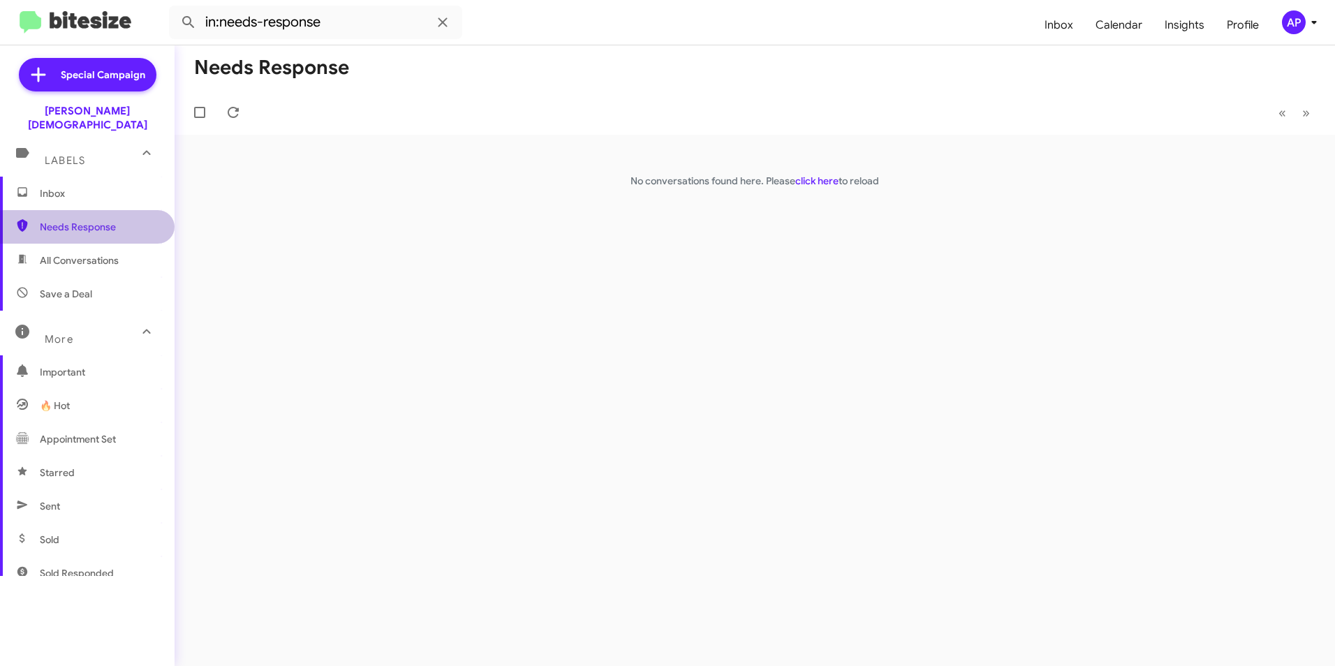
click at [91, 220] on span "Needs Response" at bounding box center [99, 227] width 119 height 14
click at [667, 327] on div "Needs Response « Previous » Next No conversations found here. Please click here…" at bounding box center [755, 355] width 1161 height 621
